Goal: Information Seeking & Learning: Learn about a topic

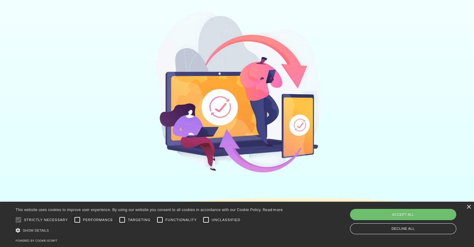
scroll to position [374, 0]
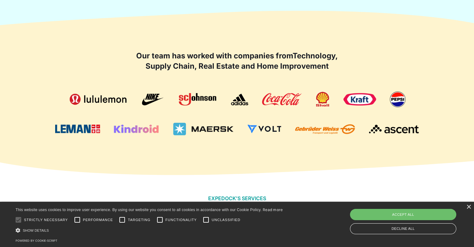
drag, startPoint x: 468, startPoint y: 208, endPoint x: 453, endPoint y: 204, distance: 14.8
click at [468, 208] on div "×" at bounding box center [468, 206] width 5 height 5
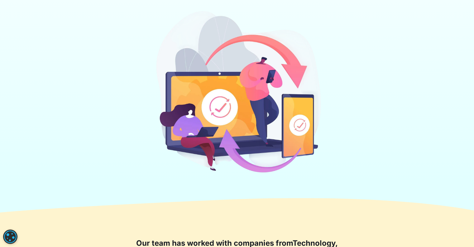
scroll to position [0, 0]
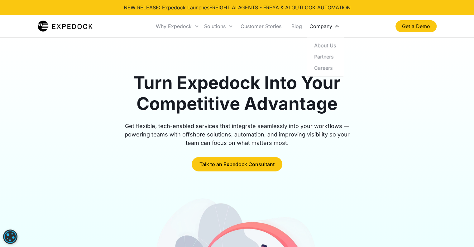
click at [319, 28] on div "Company" at bounding box center [320, 26] width 23 height 6
click at [323, 27] on div "Company" at bounding box center [320, 26] width 23 height 6
click at [328, 45] on link "About Us" at bounding box center [325, 44] width 32 height 11
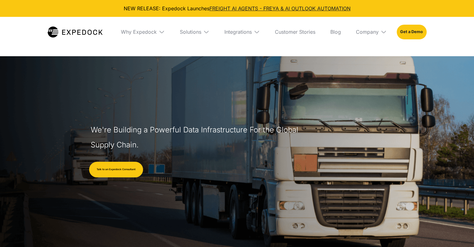
select select
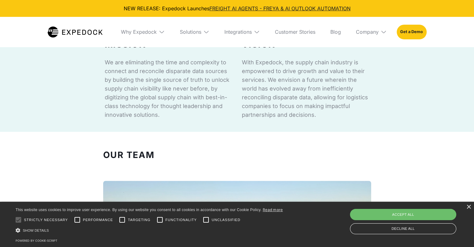
scroll to position [561, 0]
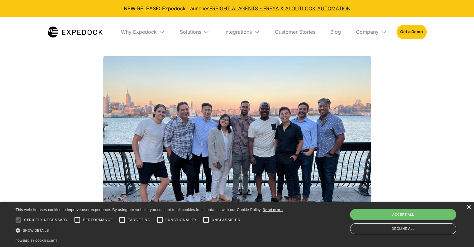
click at [468, 207] on div "×" at bounding box center [468, 206] width 5 height 5
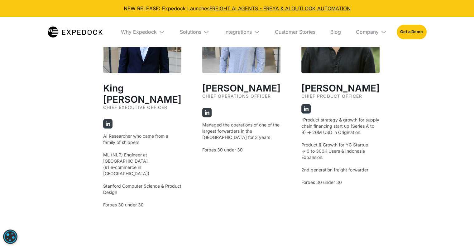
scroll to position [1122, 0]
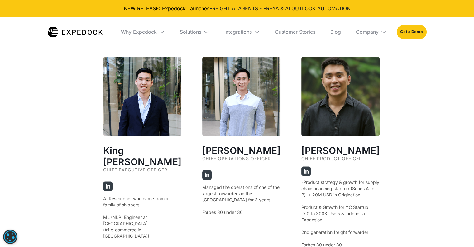
click at [440, 160] on div "Our Founders ‍ King Alandy Dy Chief Executive Officer AI Researcher who came fr…" at bounding box center [237, 76] width 474 height 618
